Goal: Task Accomplishment & Management: Use online tool/utility

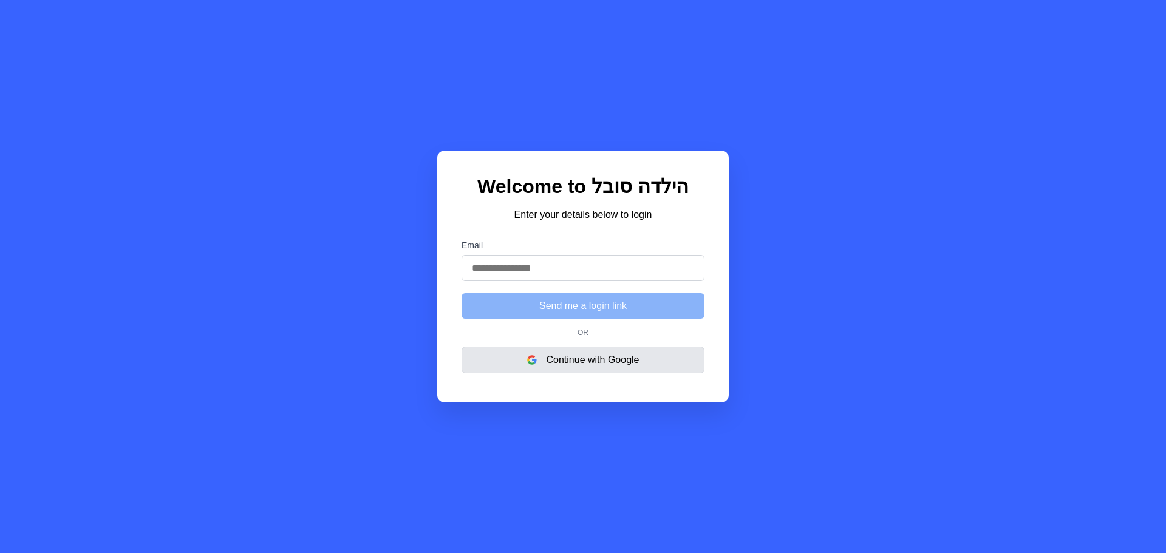
click at [579, 371] on button "Continue with Google" at bounding box center [582, 360] width 243 height 27
click at [512, 270] on input "Email" at bounding box center [582, 268] width 243 height 26
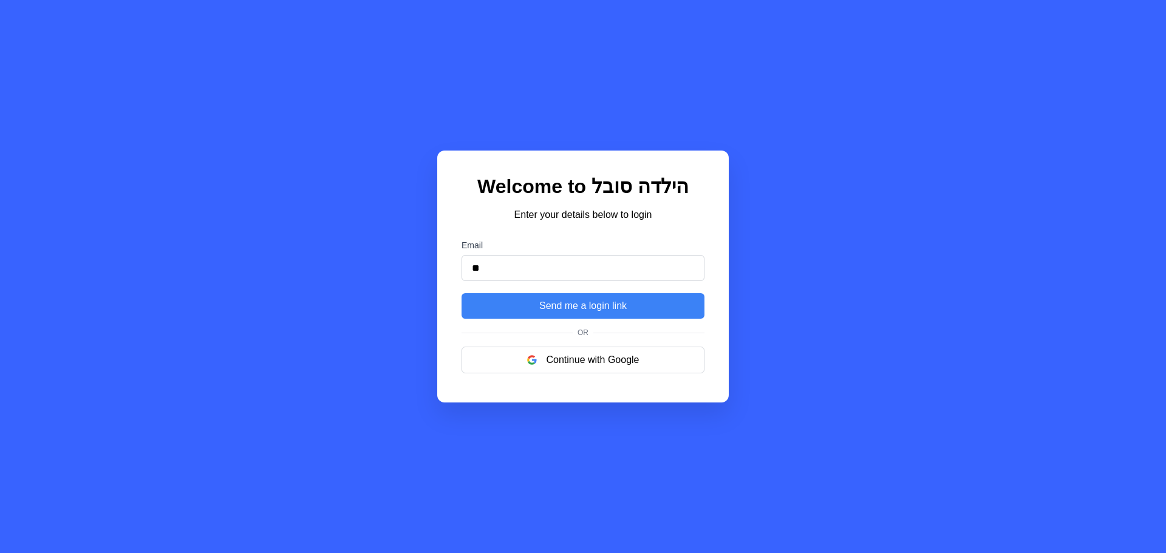
type input "*"
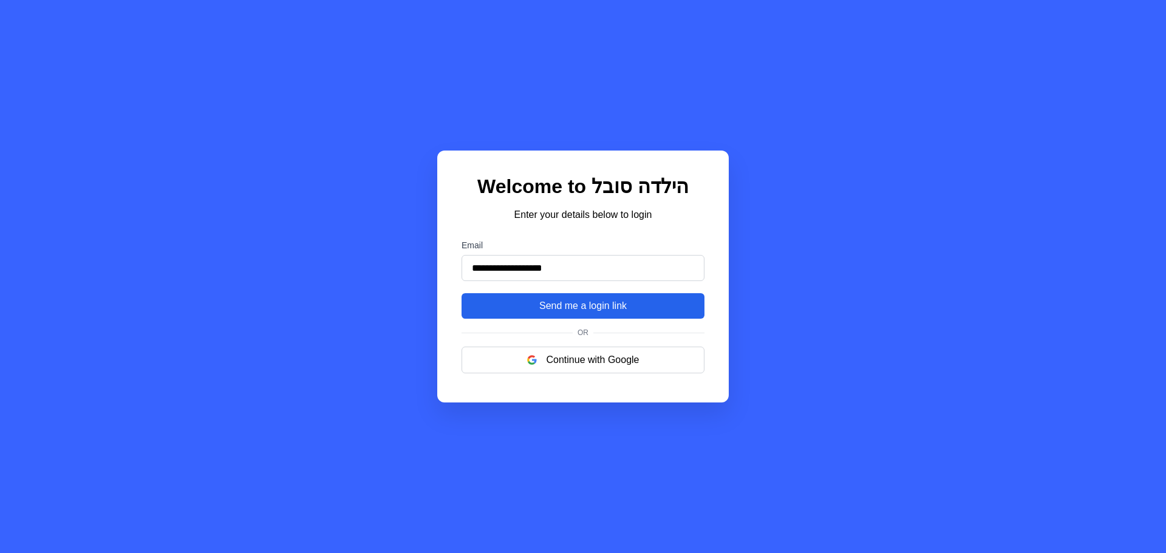
type input "**********"
click at [516, 315] on button "Send me a login link" at bounding box center [582, 306] width 243 height 26
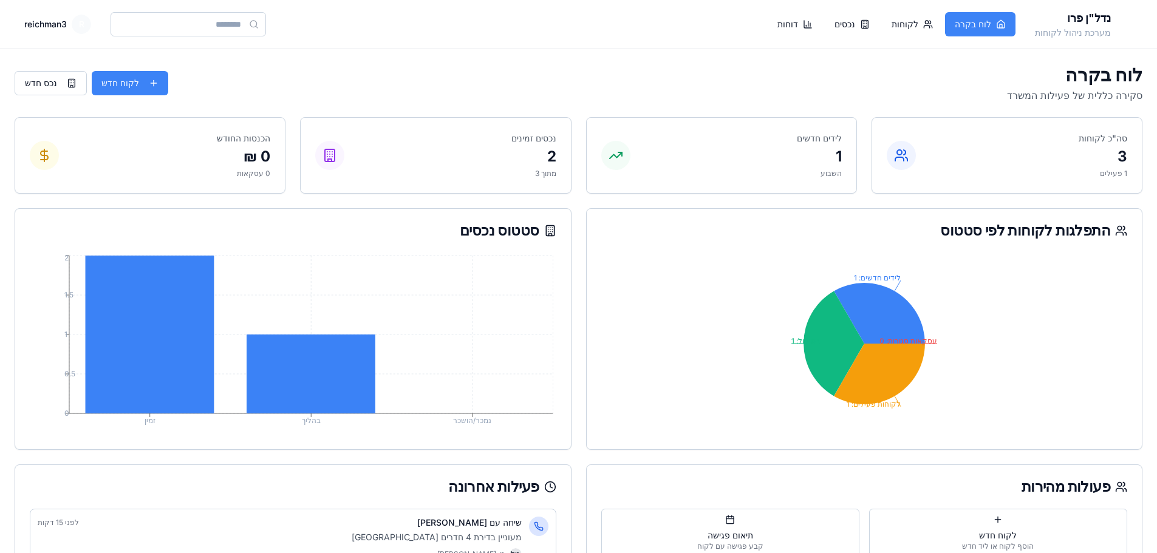
click at [525, 41] on div "נדל"ן פרו מערכת ניהול לקוחות לוח בקרה לקוחות נכסים דוחות R reichman3" at bounding box center [578, 24] width 1157 height 49
click at [58, 21] on html "נדל"ן פרו מערכת ניהול לקוחות לוח בקרה לקוחות נכסים דוחות R reichman3 לוח בקרה ס…" at bounding box center [578, 511] width 1157 height 1023
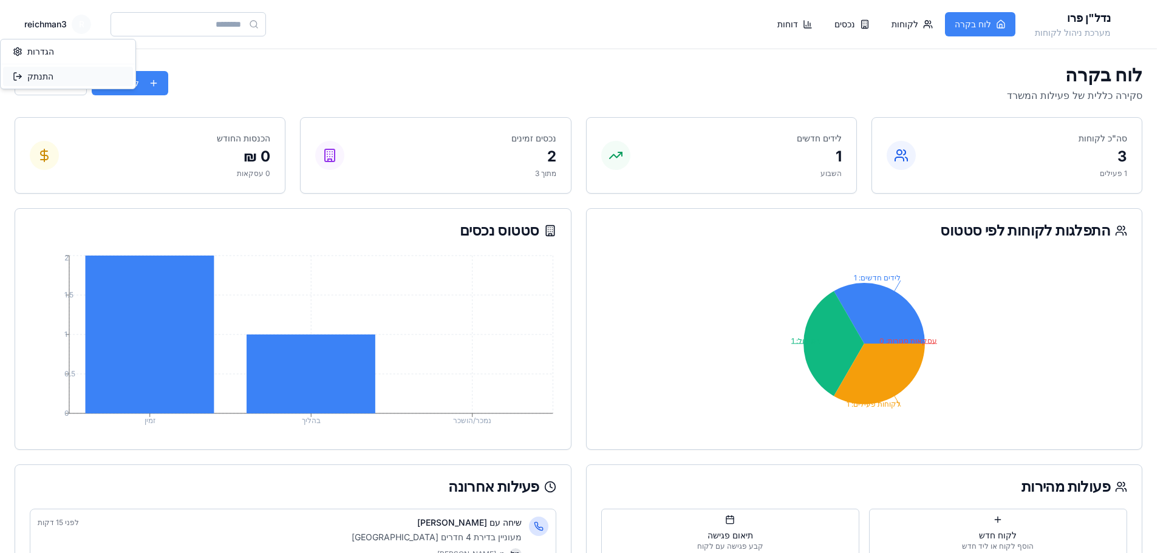
click at [47, 78] on div "התנתק" at bounding box center [68, 76] width 130 height 19
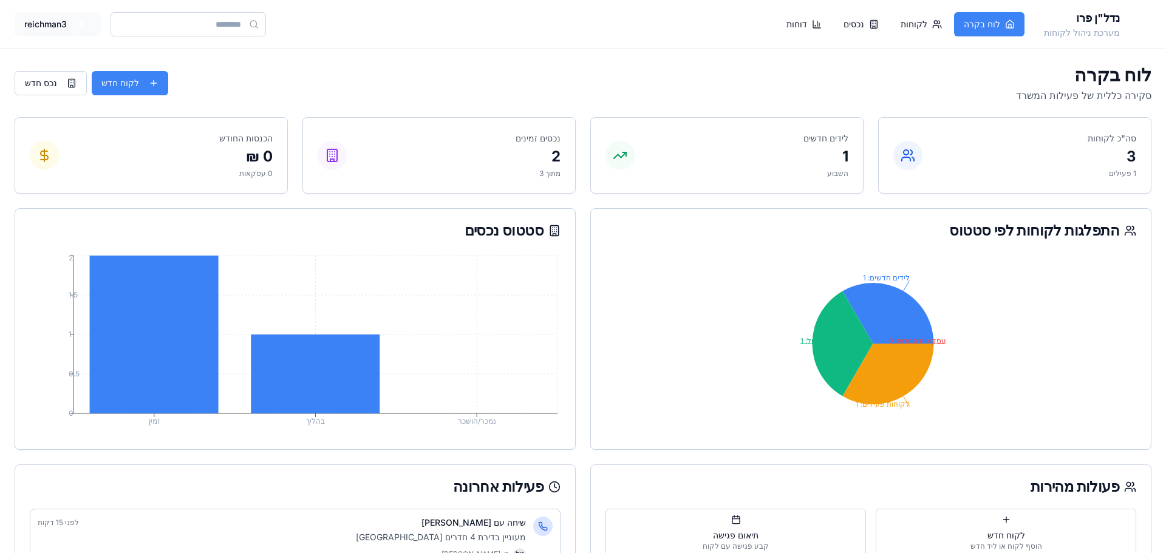
click at [79, 19] on html "נדל"ן פרו מערכת ניהול לקוחות לוח בקרה לקוחות נכסים דוחות R reichman3 לוח בקרה ס…" at bounding box center [583, 511] width 1166 height 1023
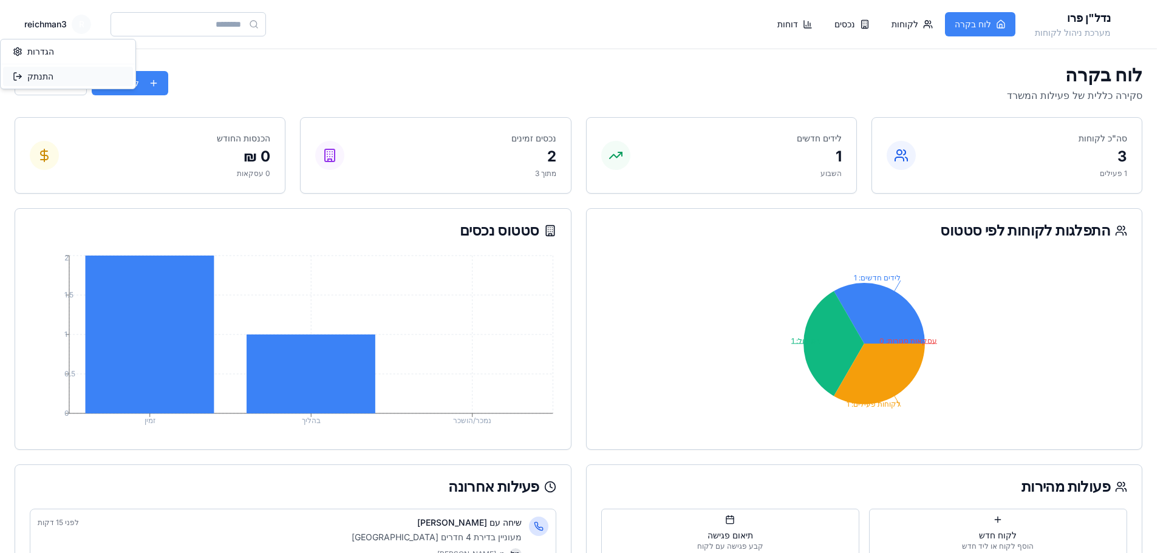
click at [64, 77] on div "התנתק" at bounding box center [68, 76] width 130 height 19
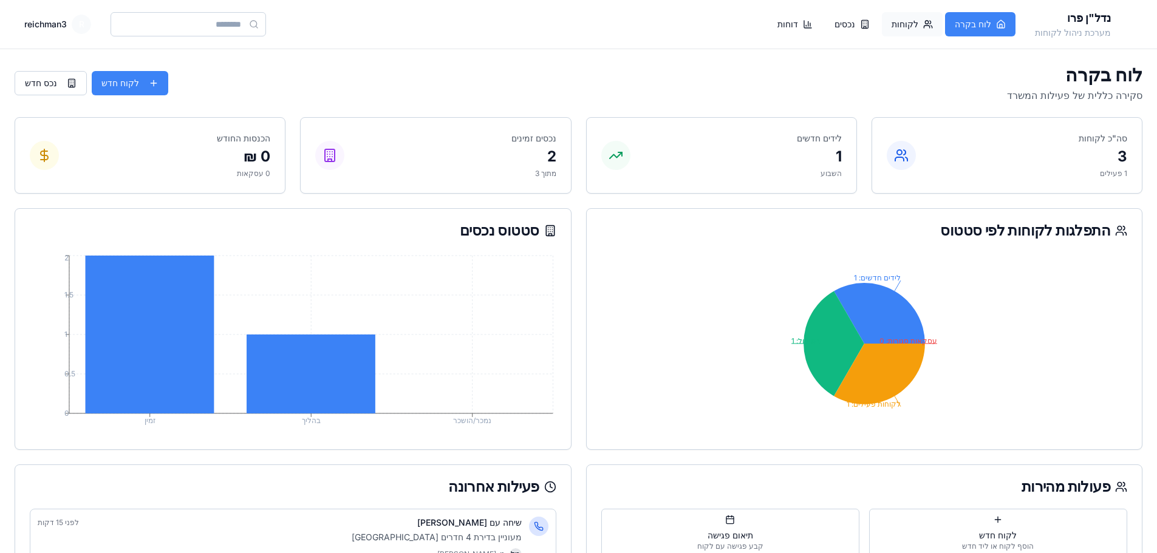
click at [942, 27] on button "לקוחות" at bounding box center [912, 24] width 61 height 24
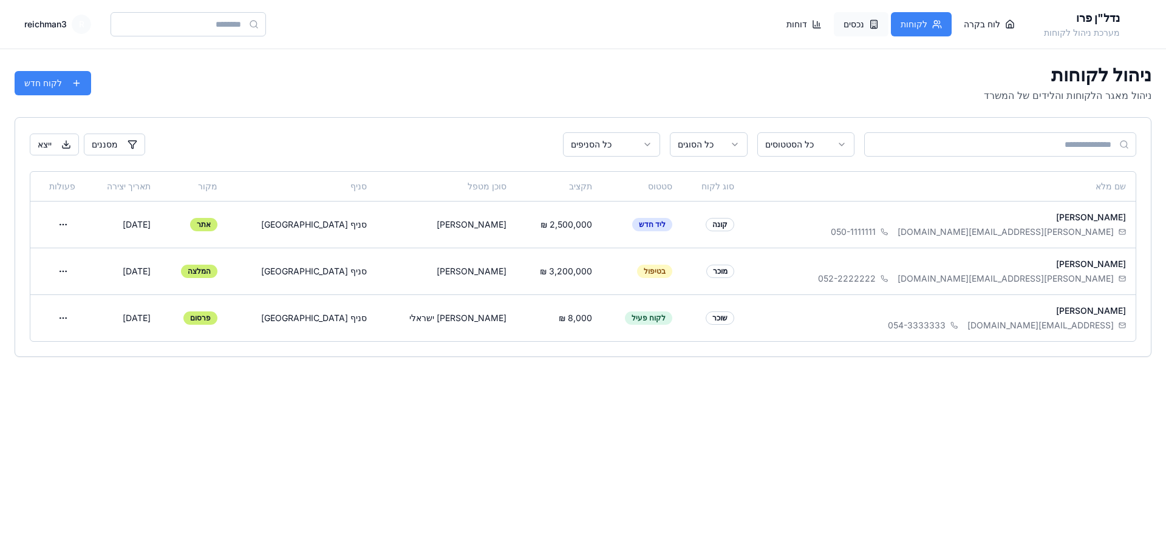
click at [888, 14] on button "נכסים" at bounding box center [861, 24] width 55 height 24
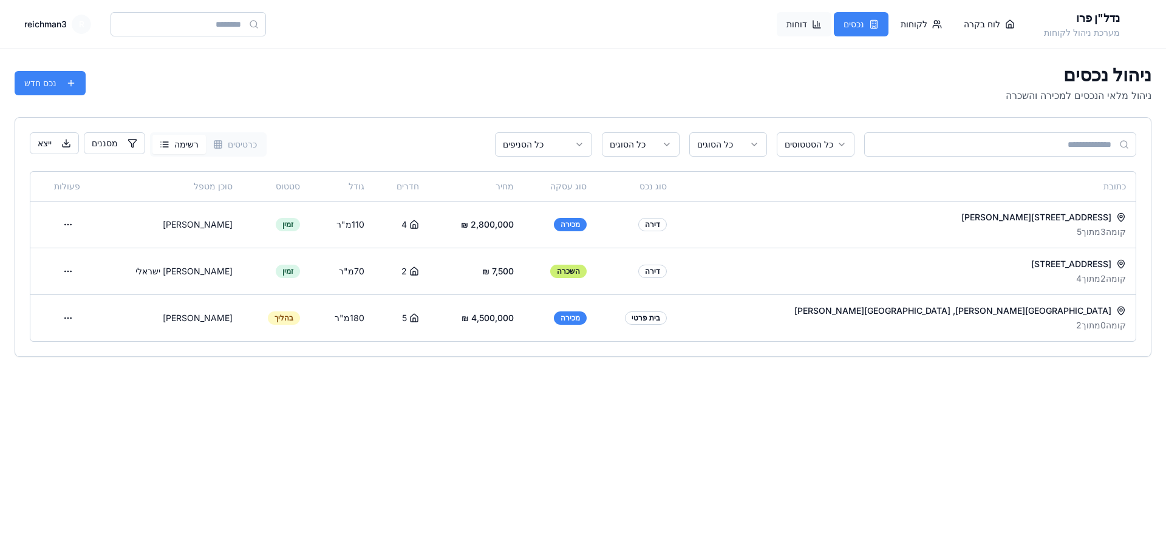
click at [831, 21] on button "דוחות" at bounding box center [804, 24] width 55 height 24
